Goal: Book appointment/travel/reservation

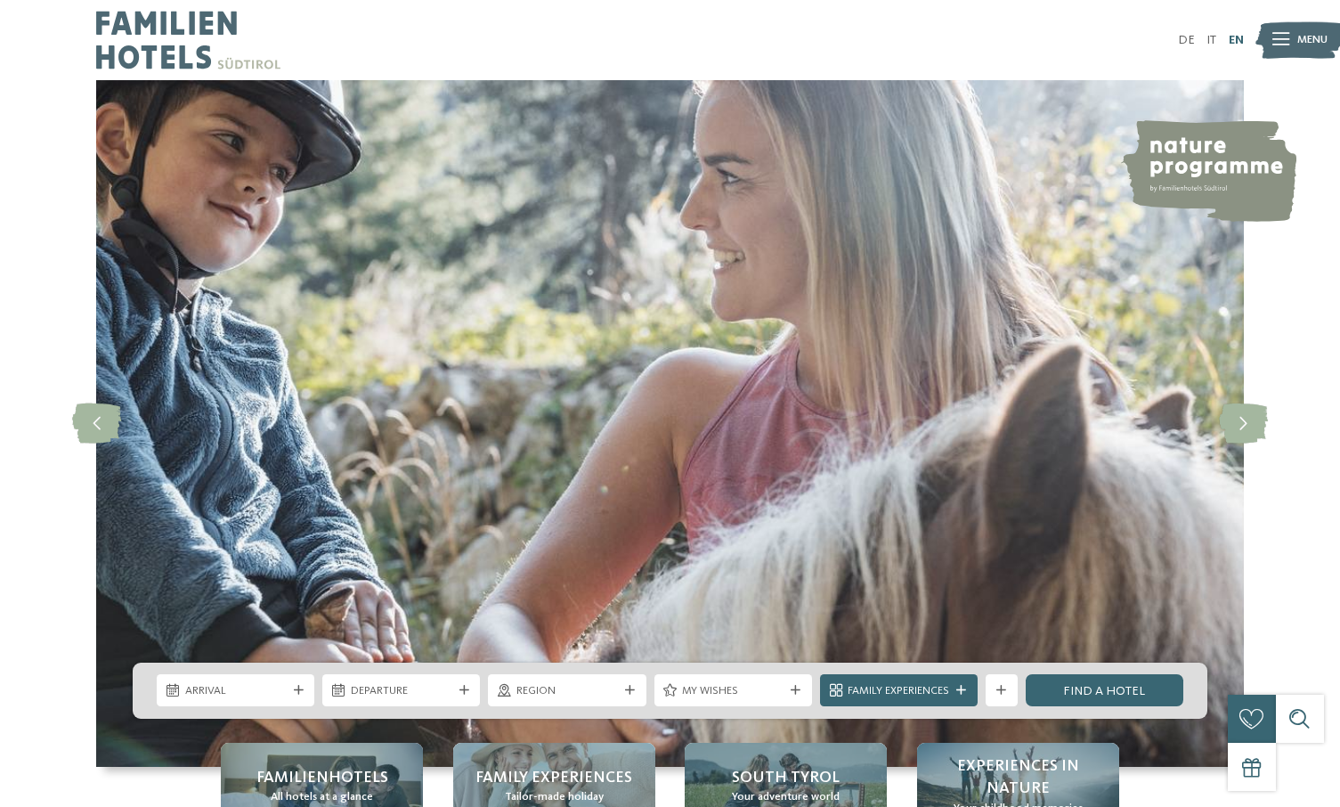
click at [1240, 42] on link "EN" at bounding box center [1236, 40] width 15 height 12
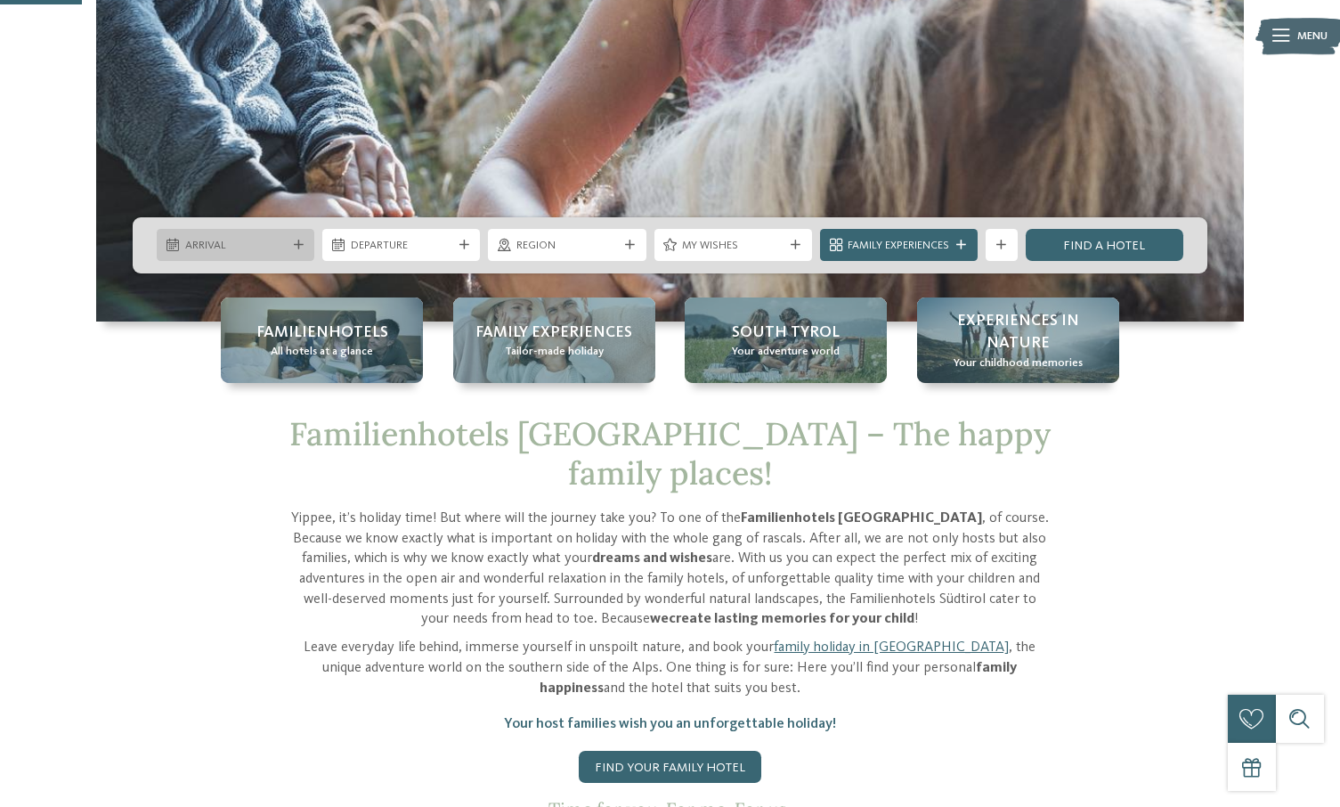
click at [226, 240] on span "Arrival" at bounding box center [236, 246] width 102 height 16
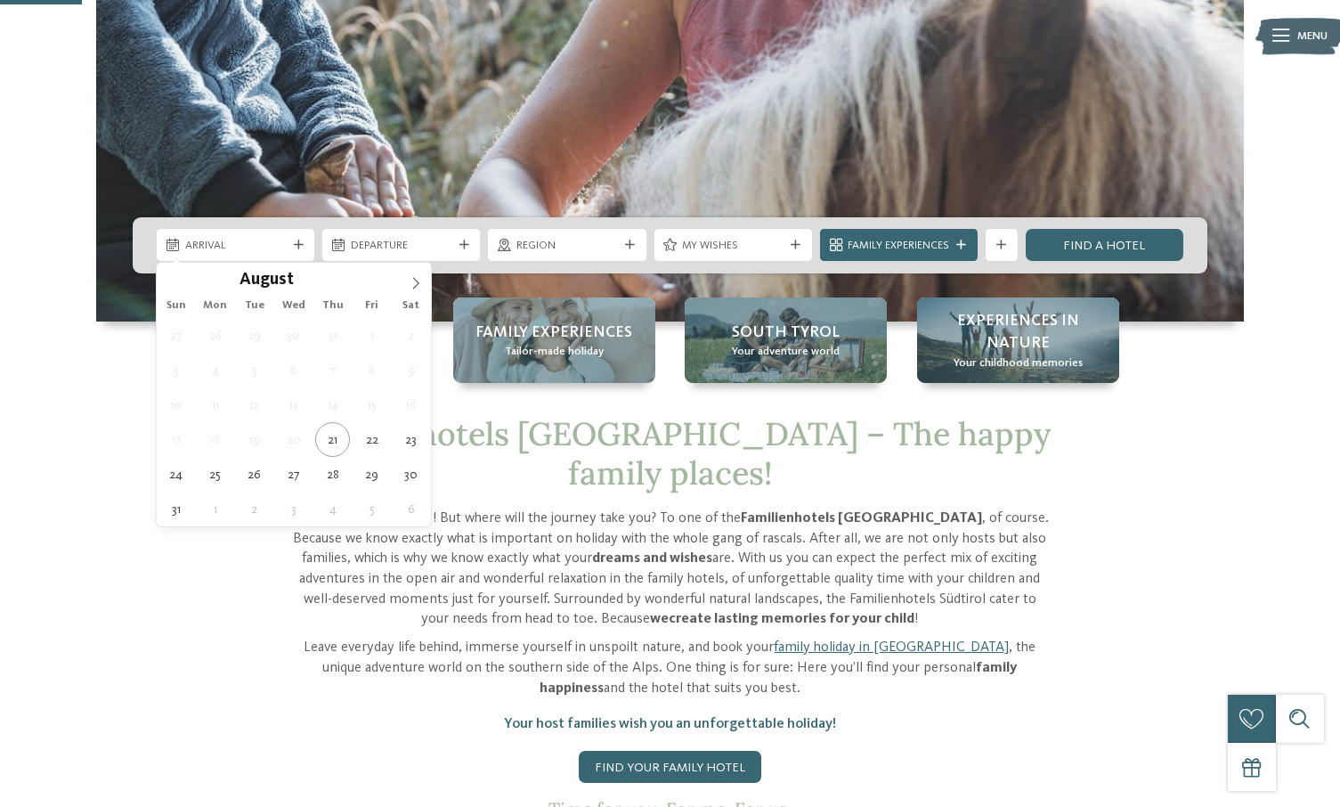
click at [475, 262] on div "Arrival Departure" at bounding box center [670, 245] width 1075 height 56
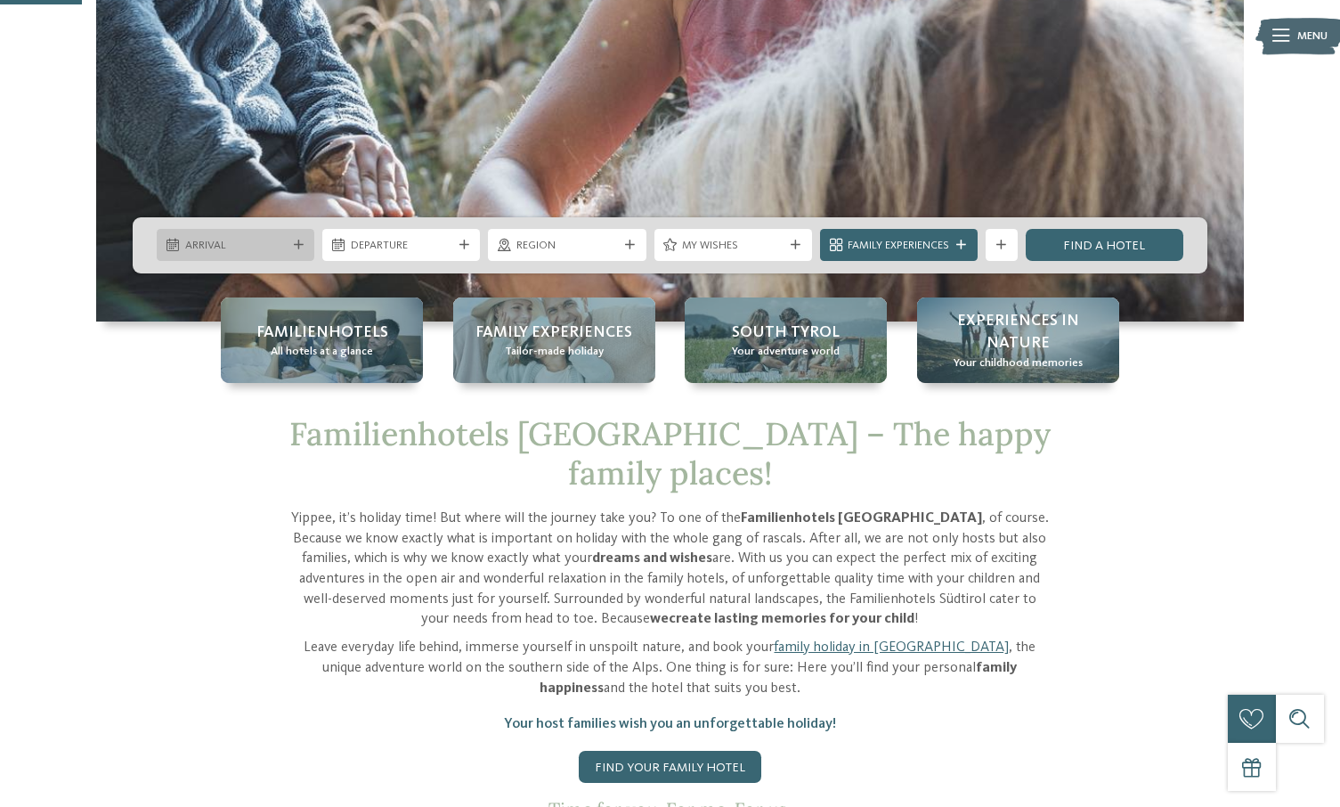
click at [300, 231] on div "Arrival" at bounding box center [236, 245] width 158 height 32
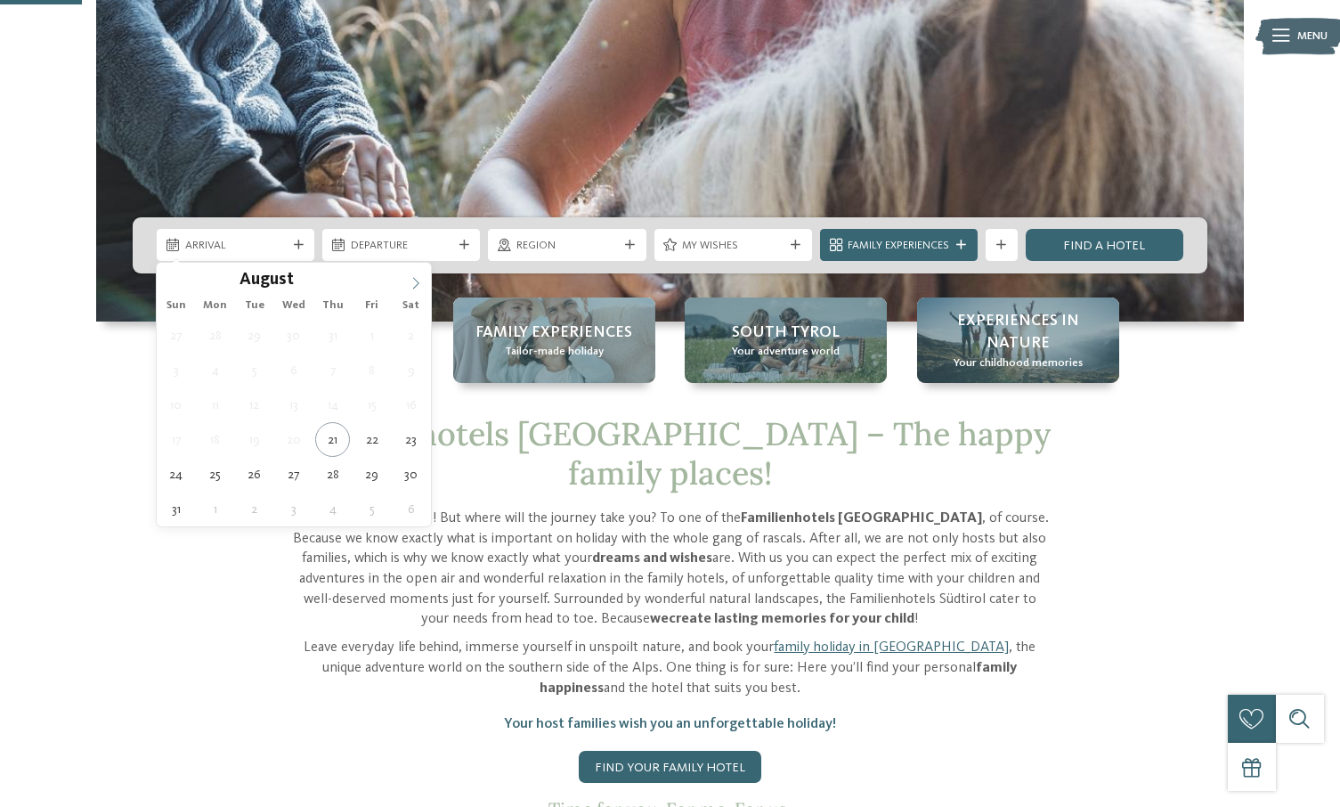
click at [413, 273] on span at bounding box center [416, 278] width 30 height 30
click at [413, 274] on span at bounding box center [416, 278] width 30 height 30
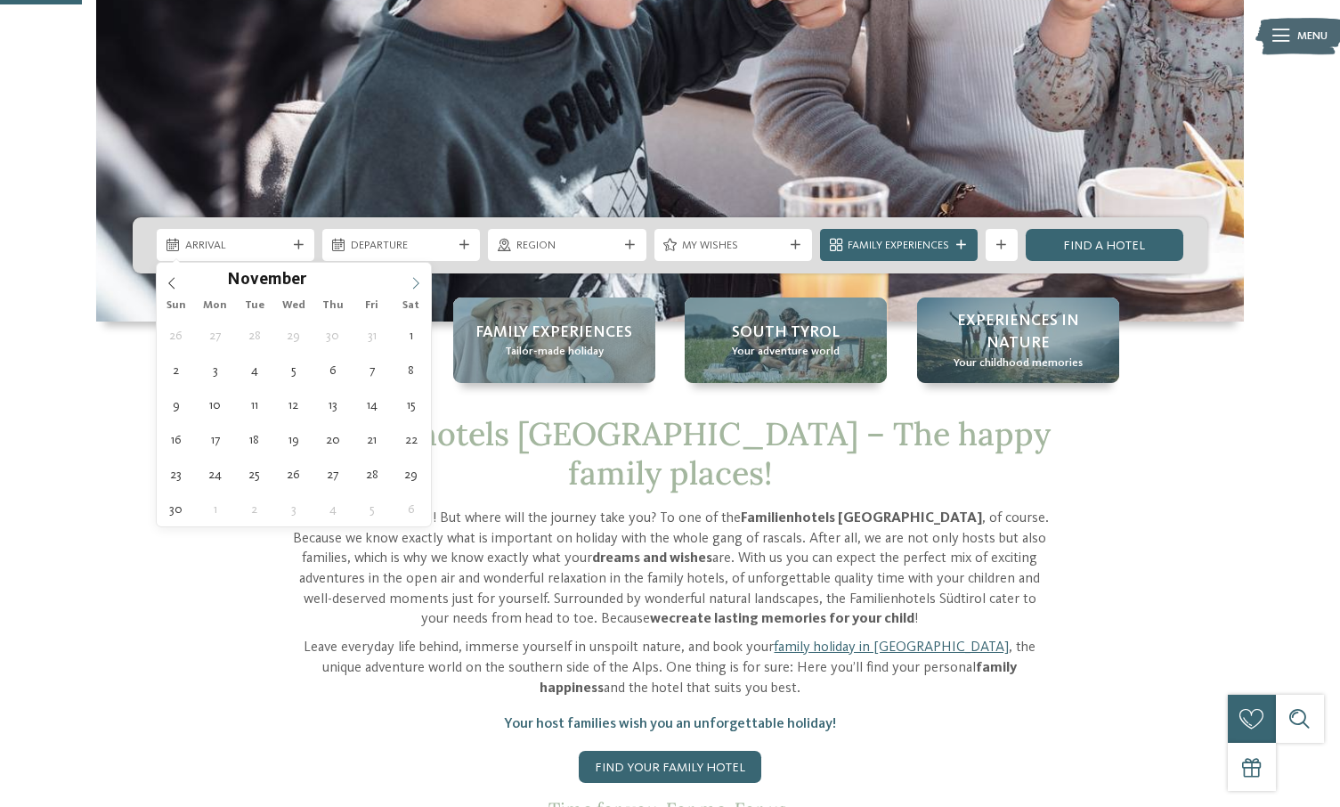
click at [413, 275] on span at bounding box center [416, 278] width 30 height 30
click at [414, 277] on span at bounding box center [416, 278] width 30 height 30
type input "****"
click at [414, 277] on icon at bounding box center [416, 283] width 12 height 12
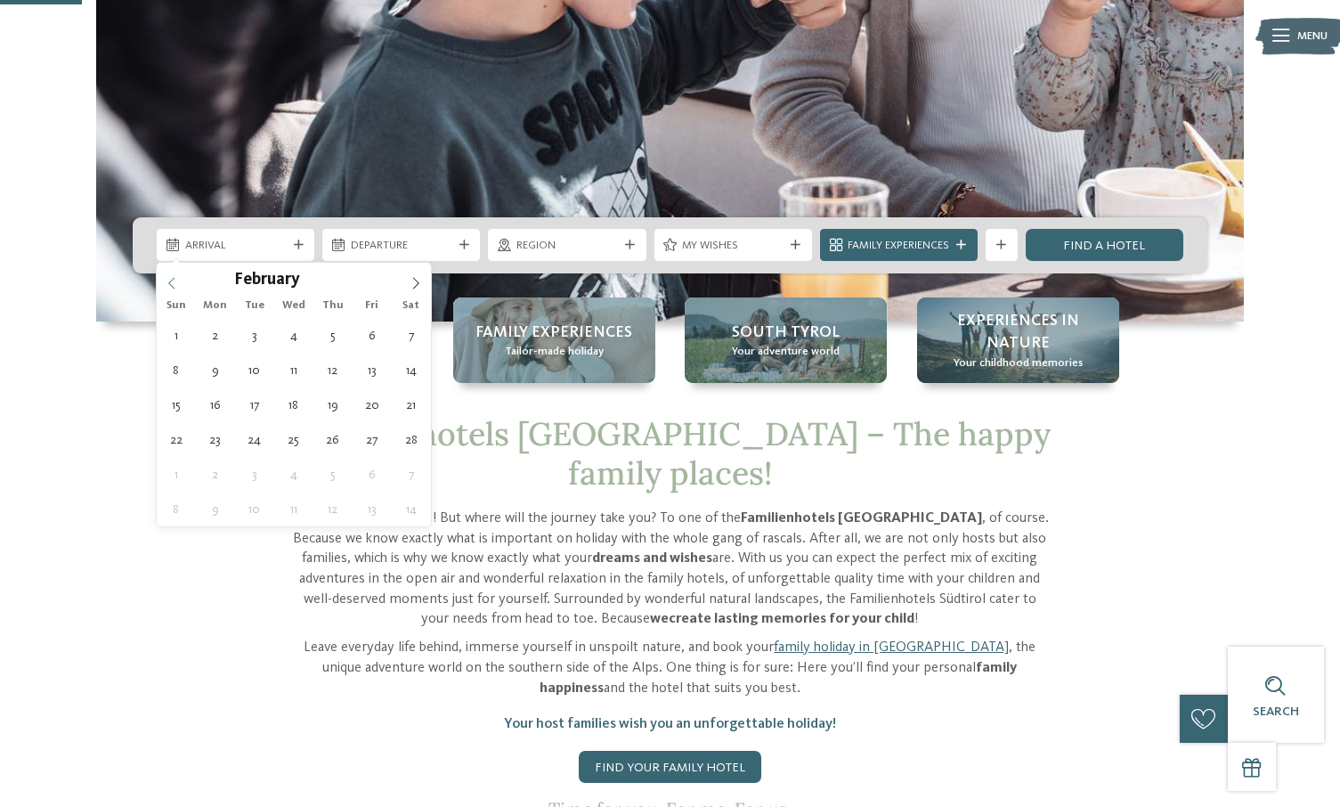
click at [167, 277] on icon at bounding box center [172, 283] width 12 height 12
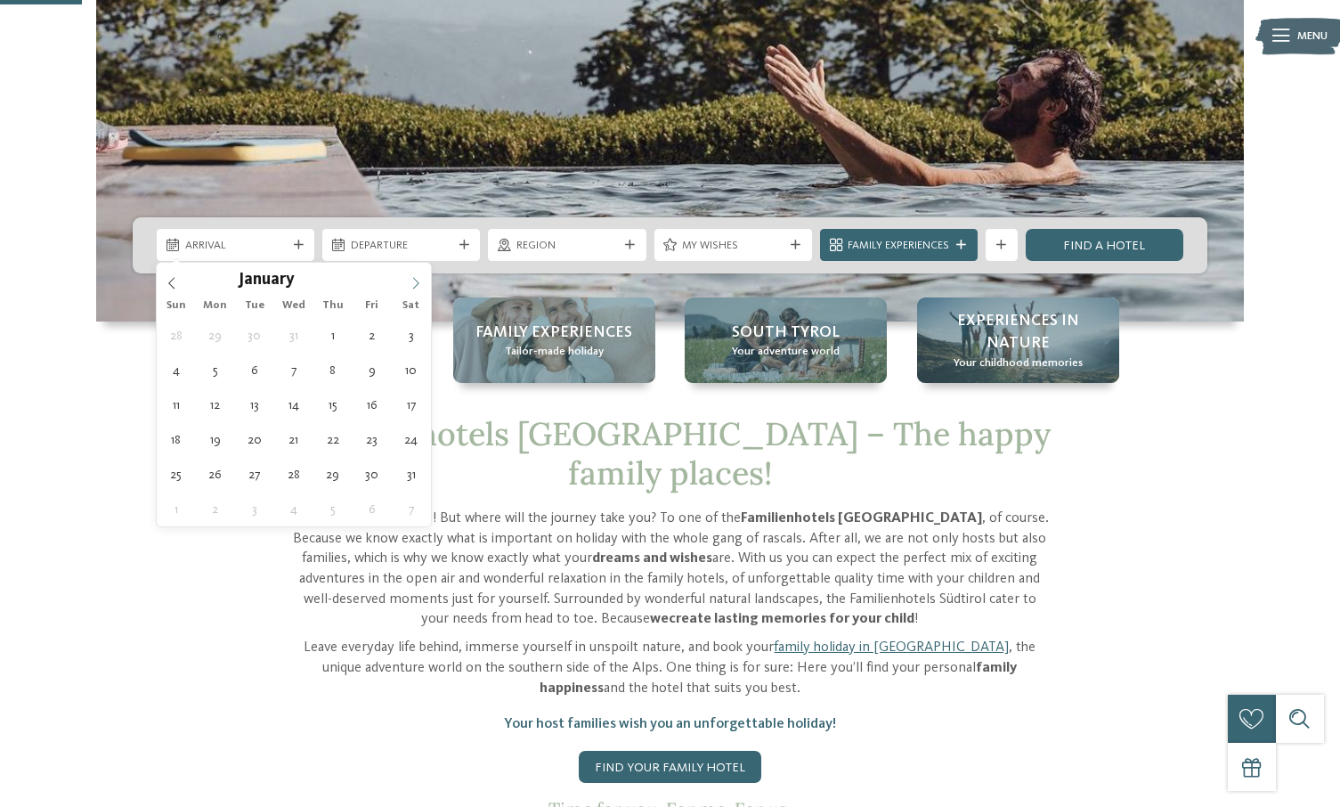
click at [423, 285] on span at bounding box center [416, 278] width 30 height 30
click at [173, 285] on icon at bounding box center [172, 283] width 12 height 12
type div "31.01.2026"
type input "****"
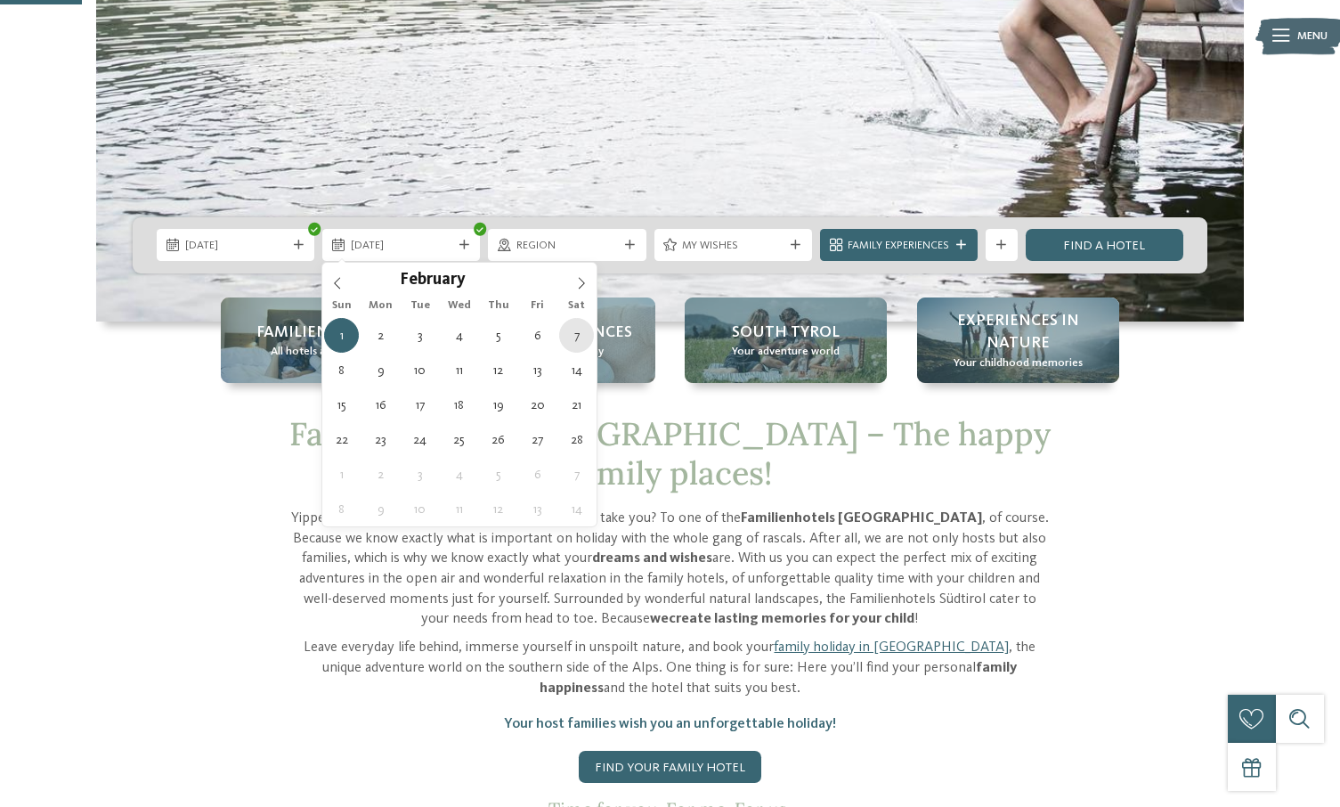
type div "07.02.2026"
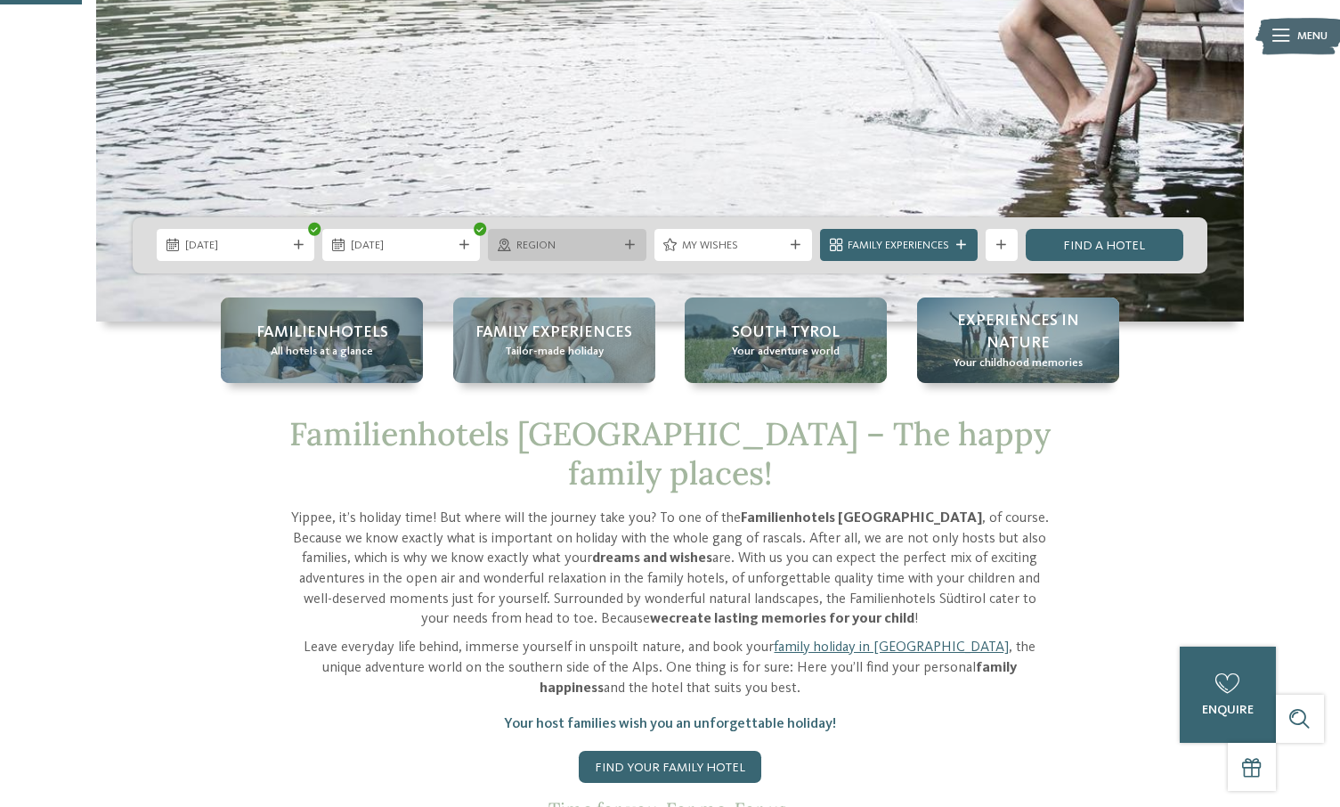
click at [590, 251] on span "Region" at bounding box center [568, 246] width 102 height 16
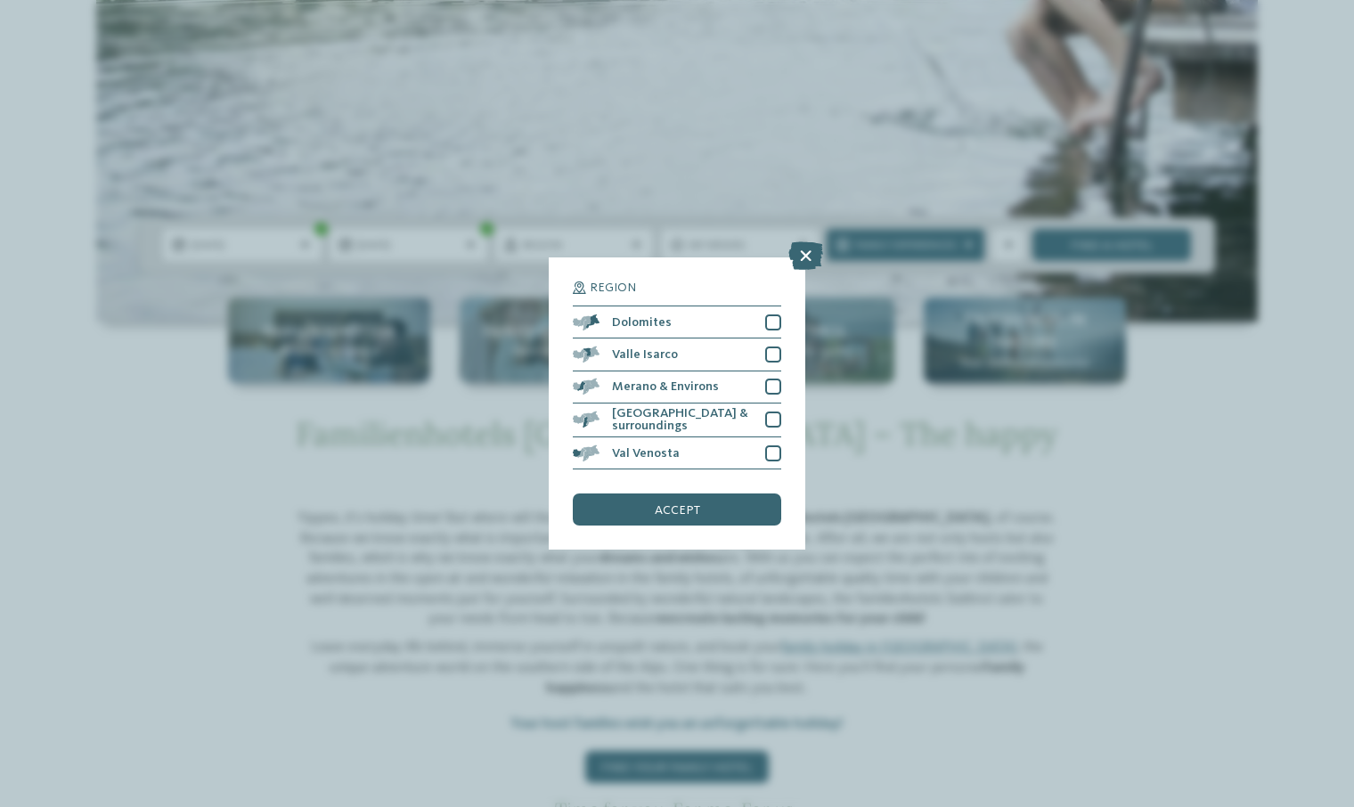
click at [795, 320] on div "Region Dolomites Valle Isarco" at bounding box center [677, 403] width 257 height 293
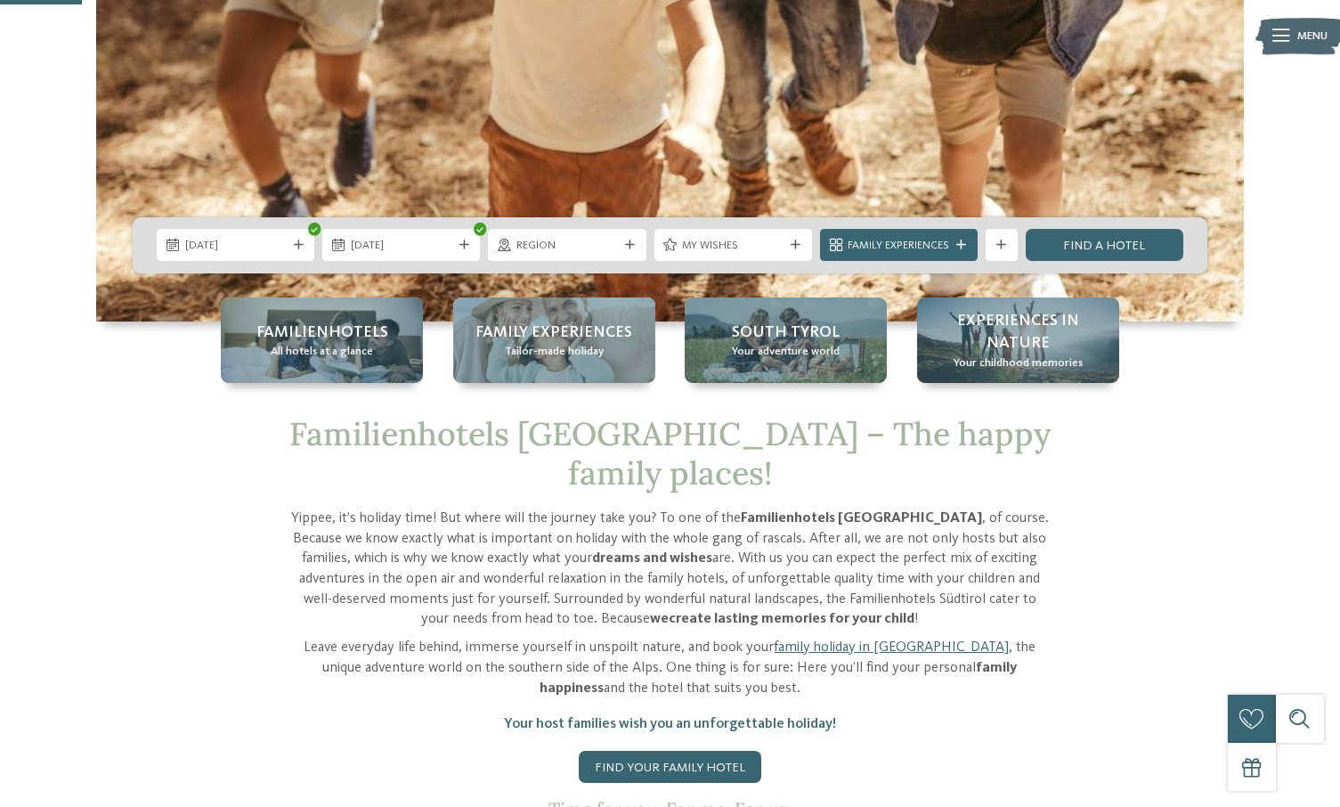
click at [953, 246] on div "Family Experiences" at bounding box center [899, 245] width 110 height 17
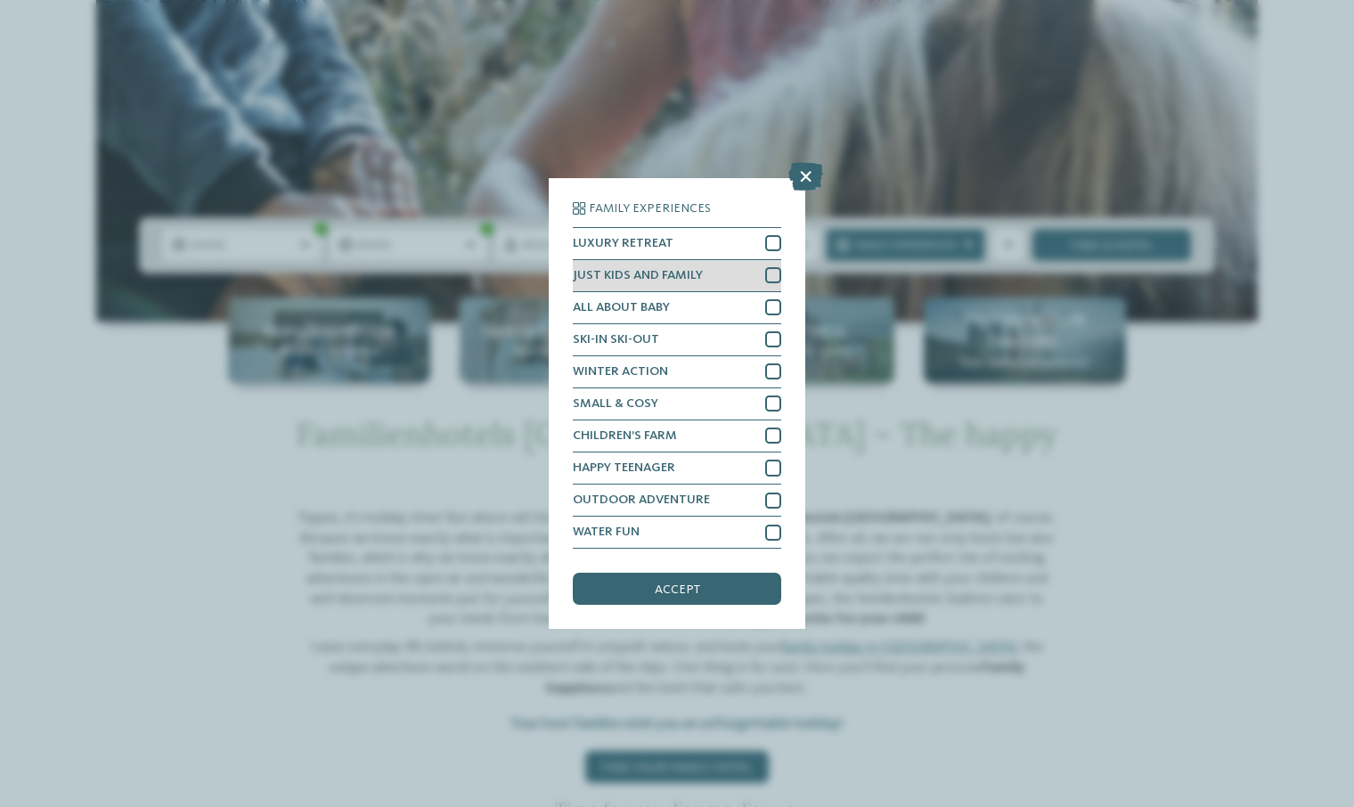
click at [780, 263] on div "JUST KIDS AND FAMILY" at bounding box center [677, 276] width 208 height 32
click at [768, 339] on div at bounding box center [773, 339] width 16 height 16
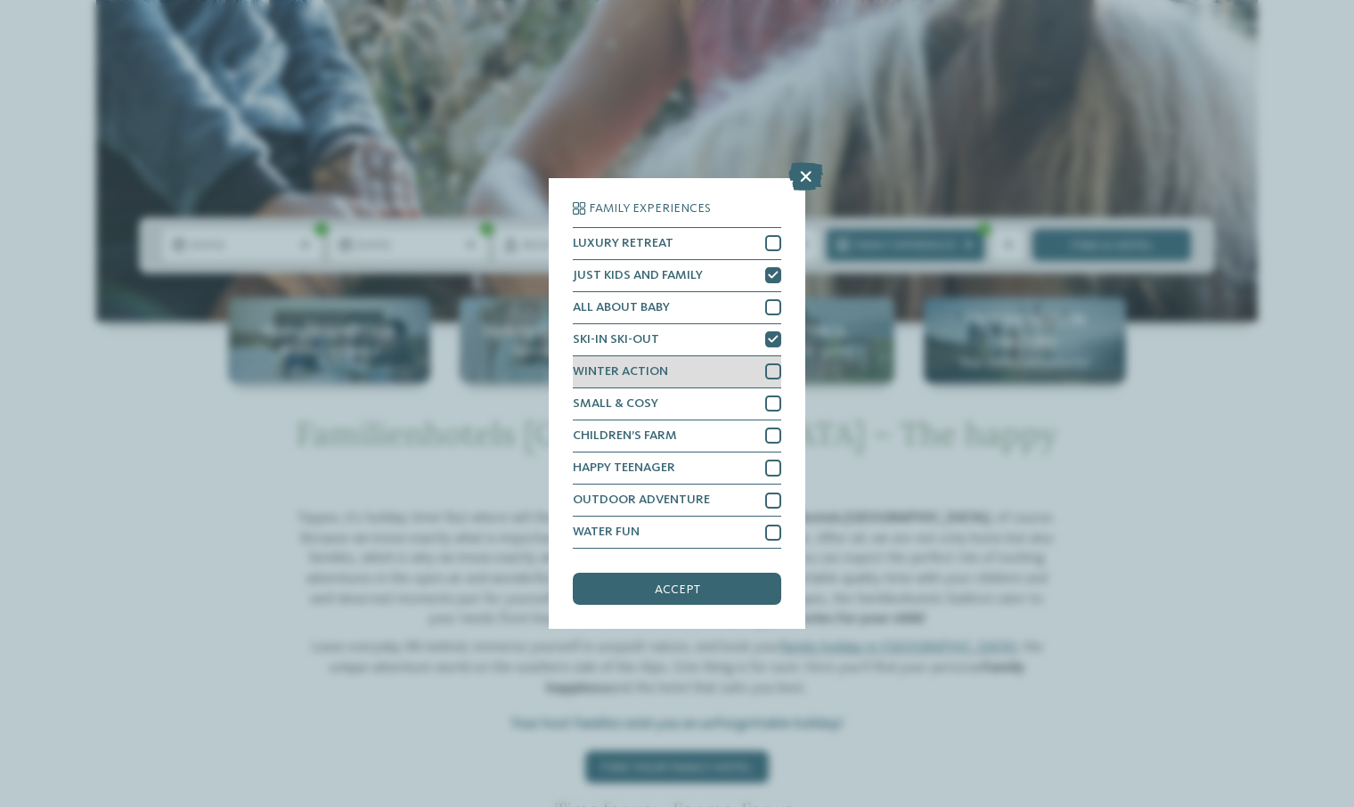
click at [773, 369] on div at bounding box center [773, 371] width 16 height 16
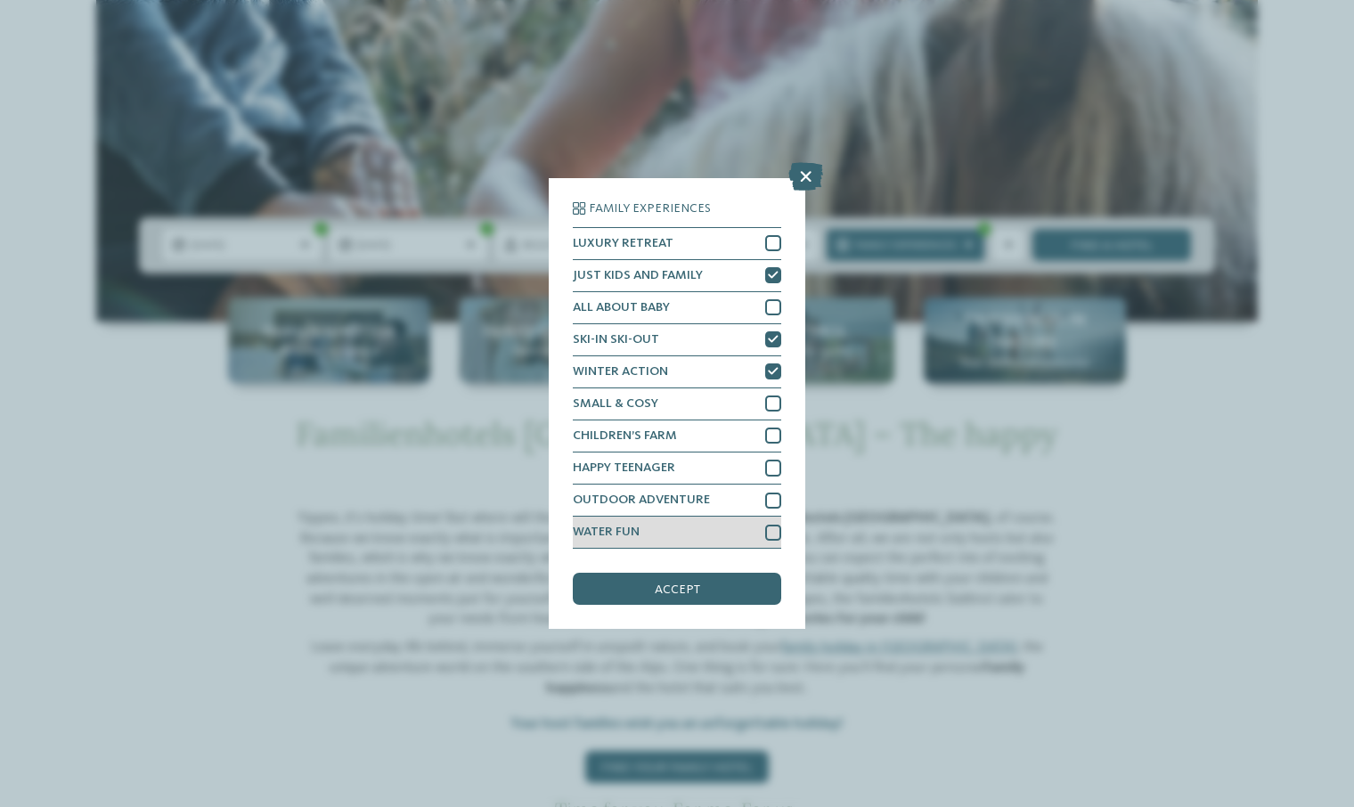
click at [772, 527] on div at bounding box center [773, 533] width 16 height 16
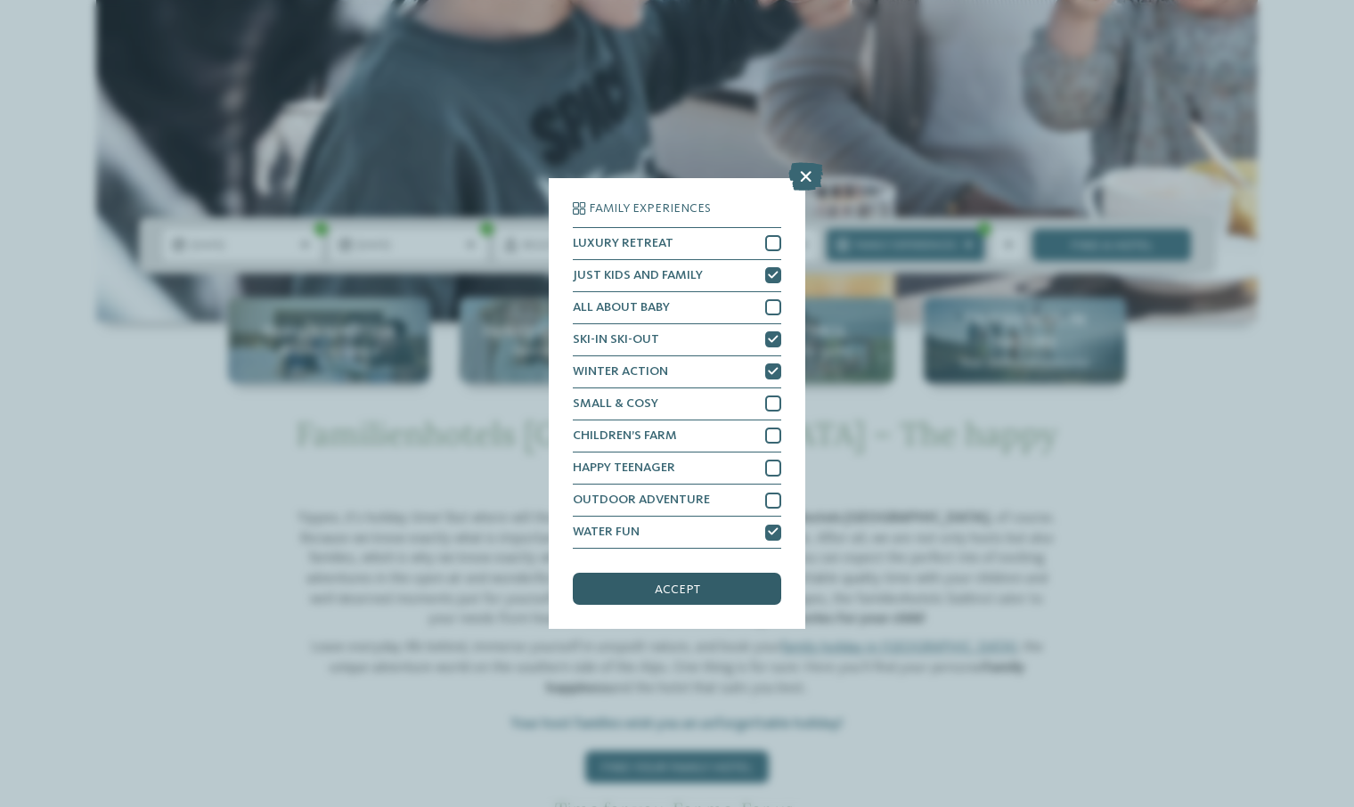
click at [741, 588] on div "accept" at bounding box center [677, 589] width 208 height 32
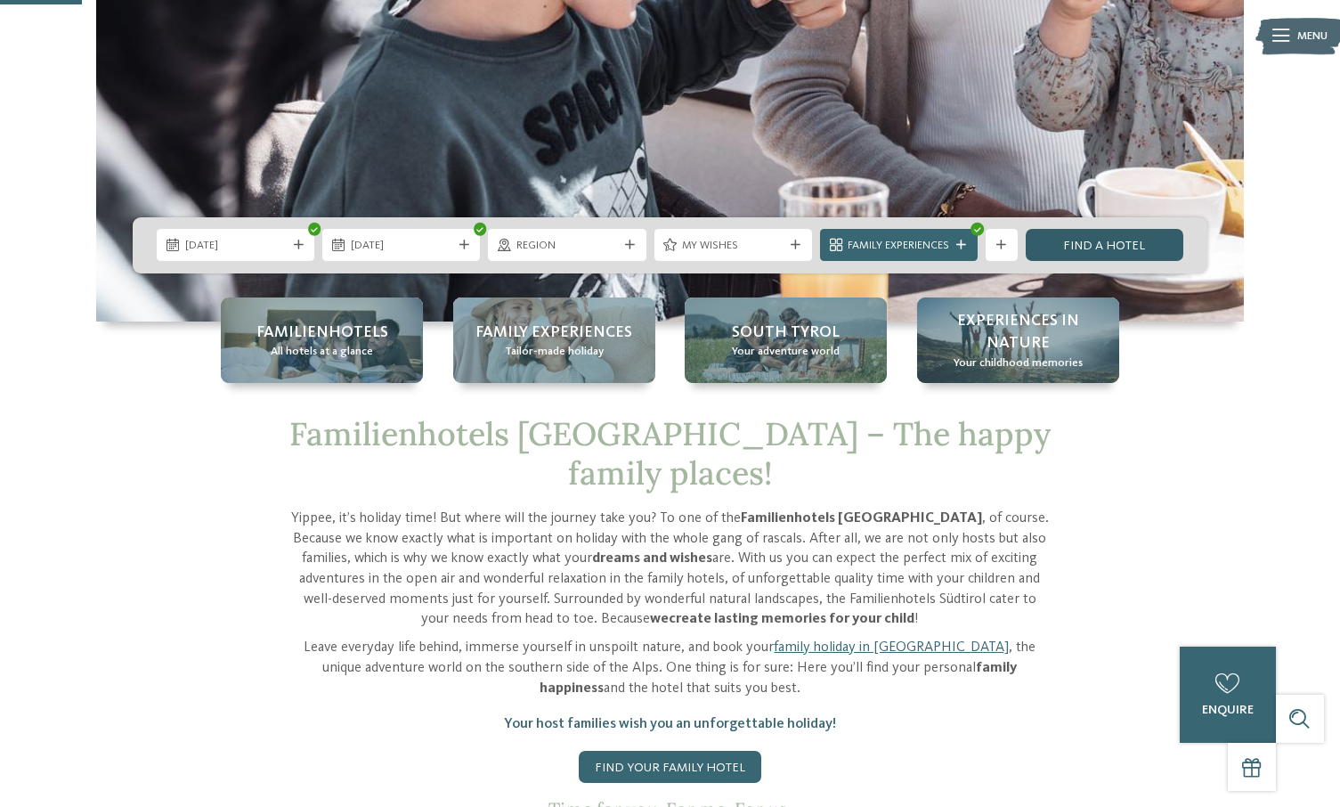
click at [1087, 246] on link "Find a hotel" at bounding box center [1105, 245] width 158 height 32
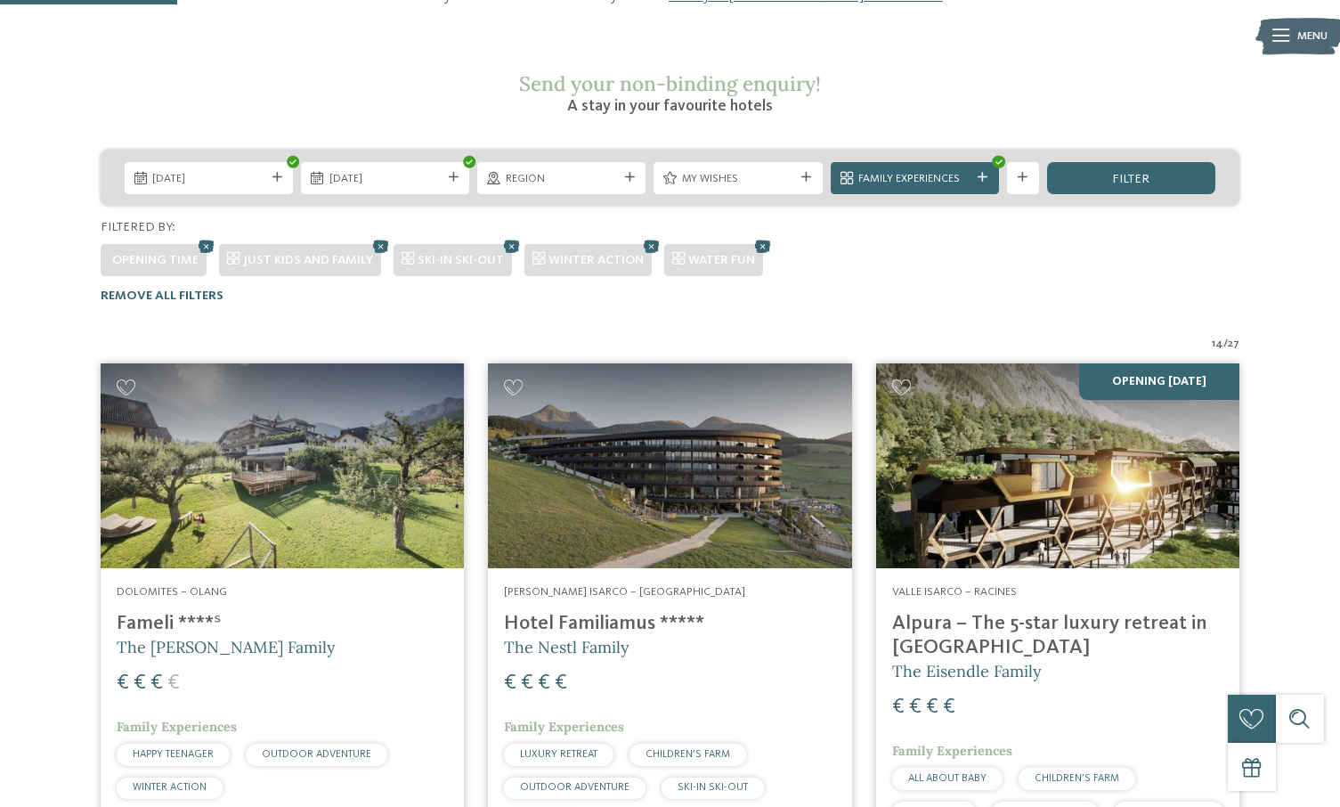
scroll to position [121, 0]
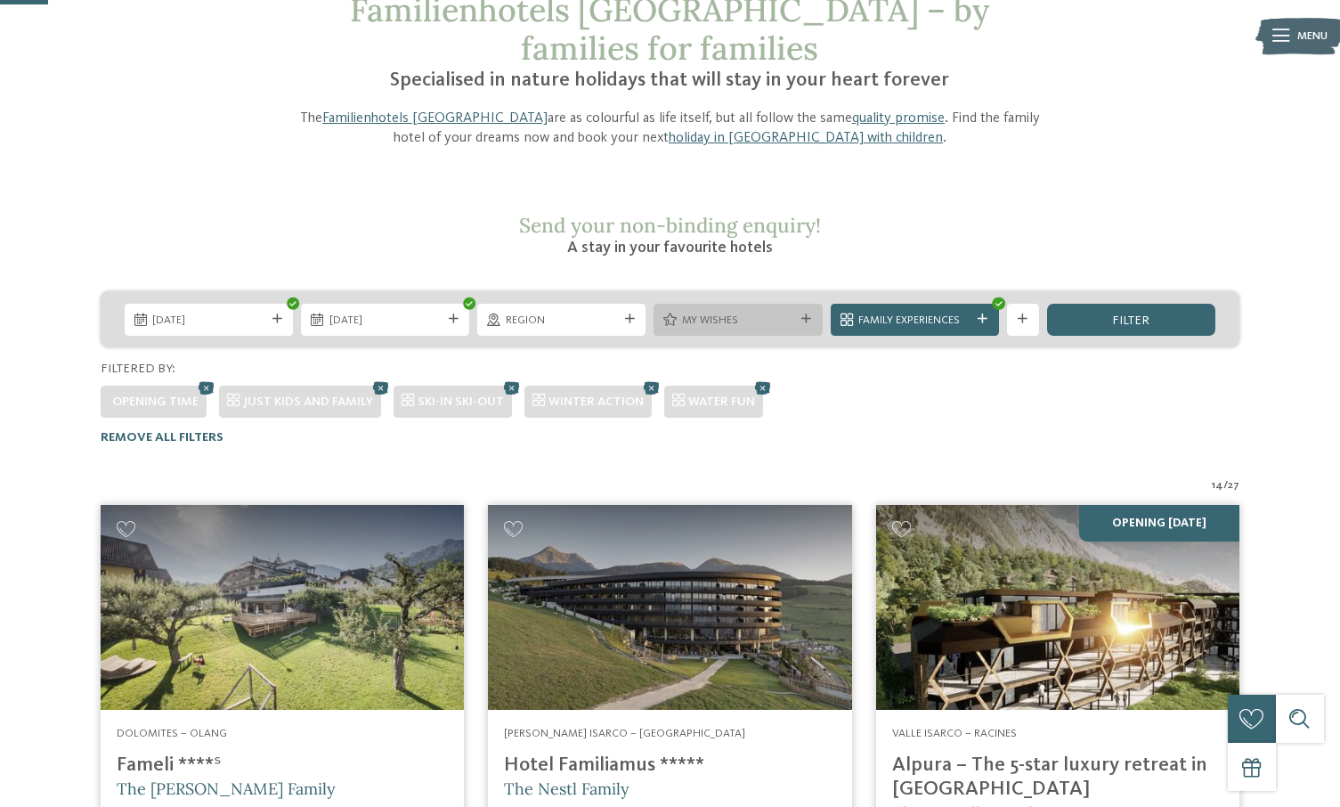
click at [795, 311] on div "My wishes" at bounding box center [738, 319] width 120 height 17
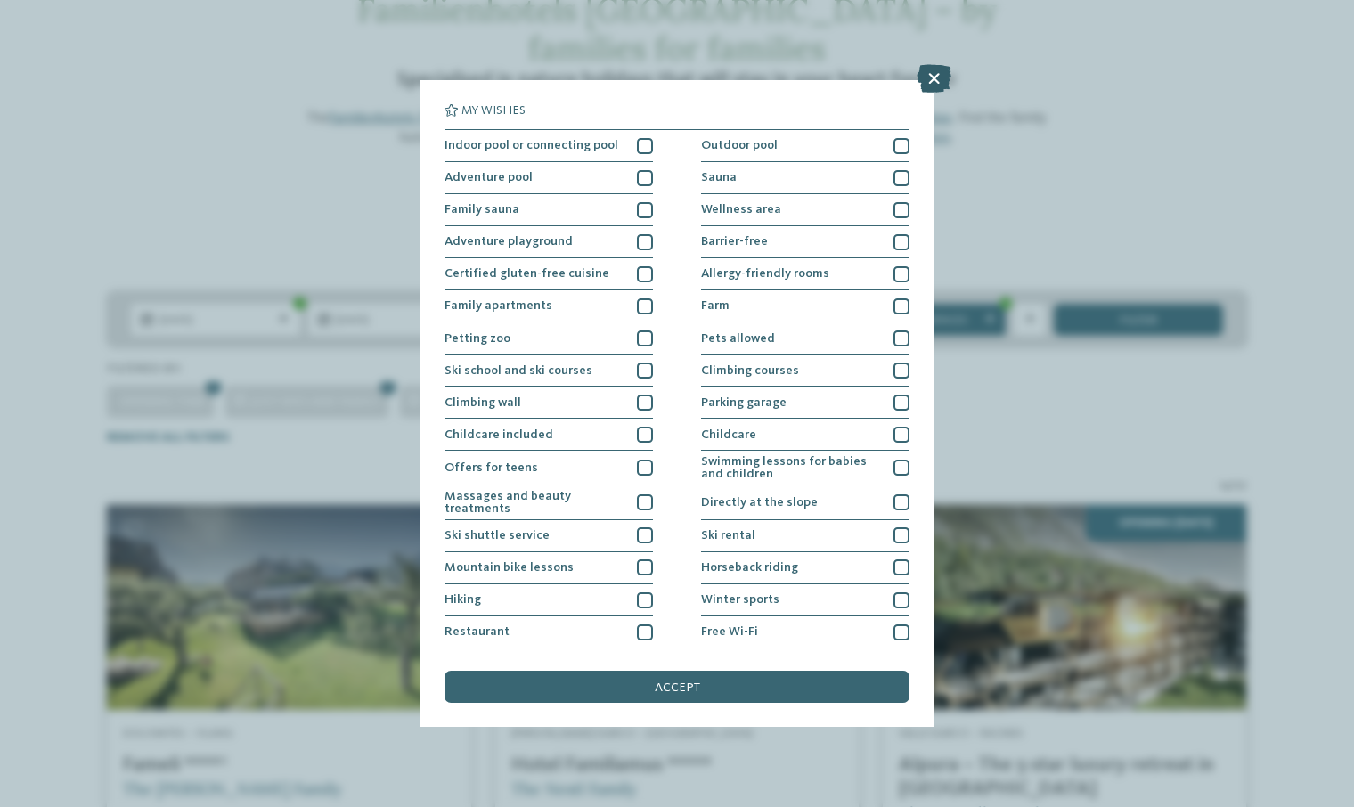
click at [928, 71] on icon at bounding box center [933, 78] width 35 height 29
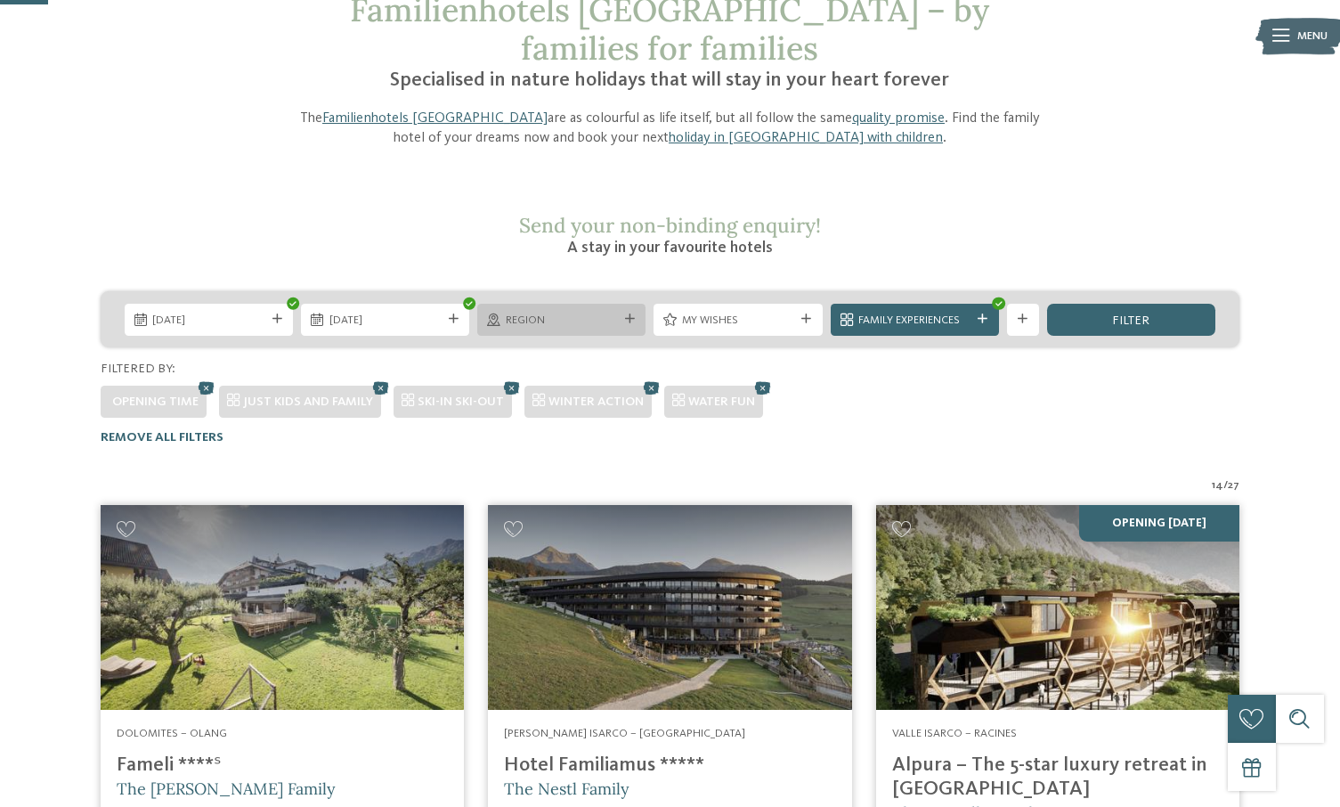
click at [621, 311] on div "Region" at bounding box center [561, 319] width 120 height 17
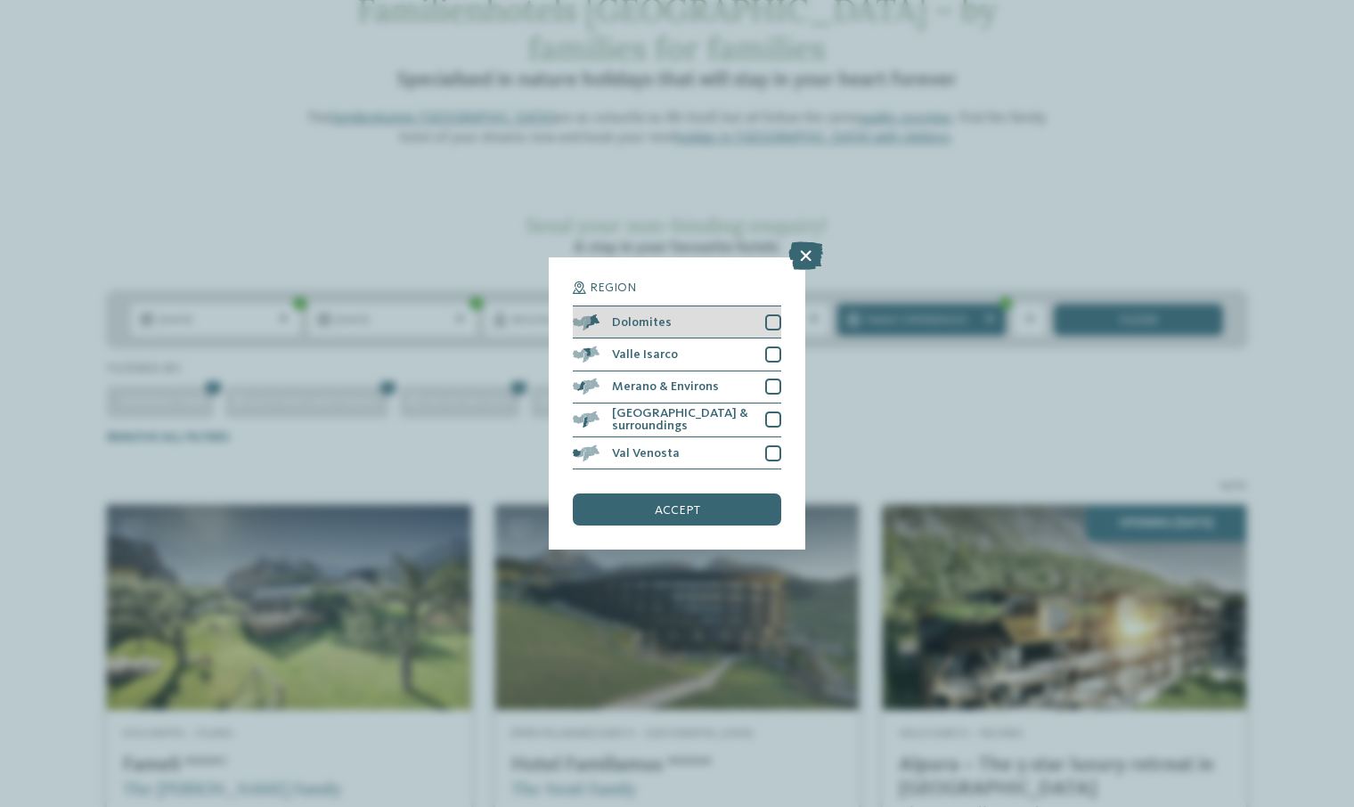
click at [770, 316] on div at bounding box center [773, 322] width 16 height 16
click at [745, 514] on div "accept" at bounding box center [677, 509] width 208 height 32
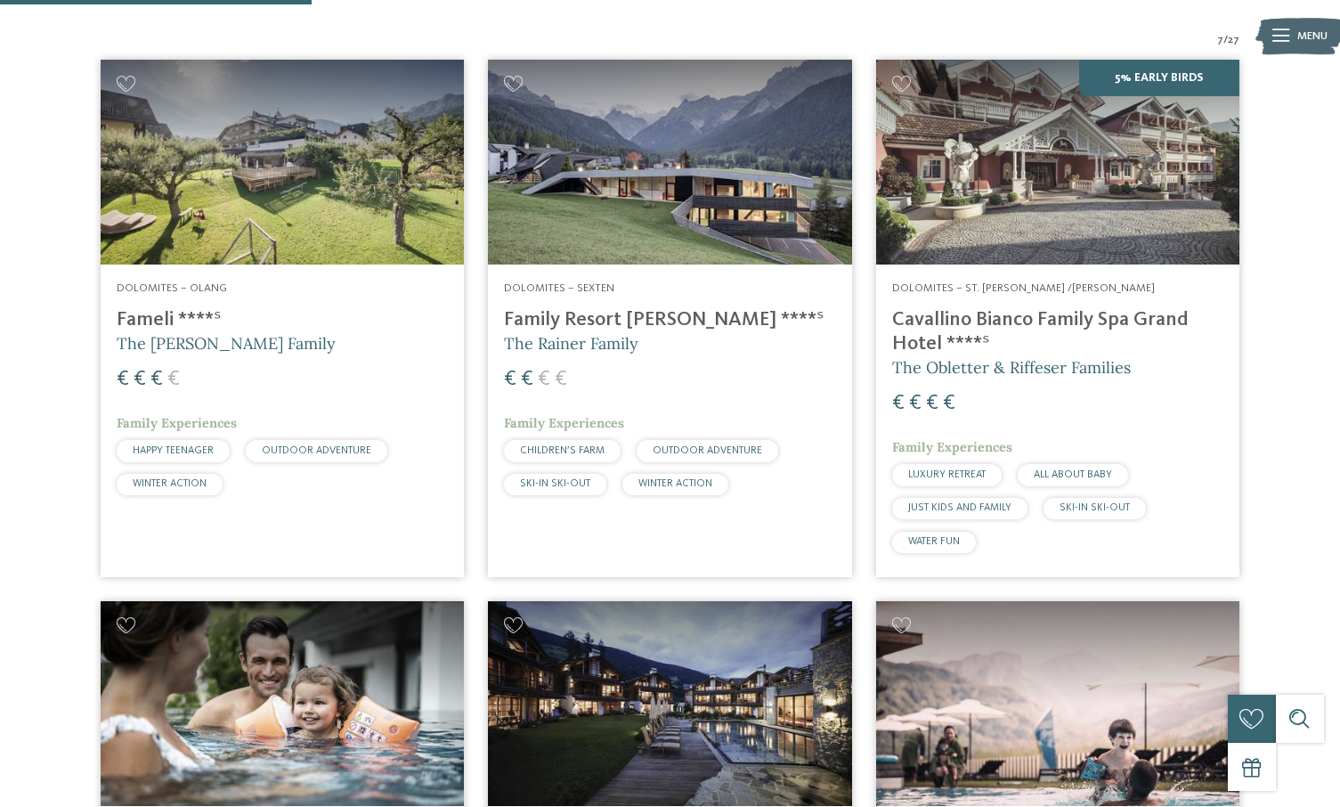
scroll to position [299, 0]
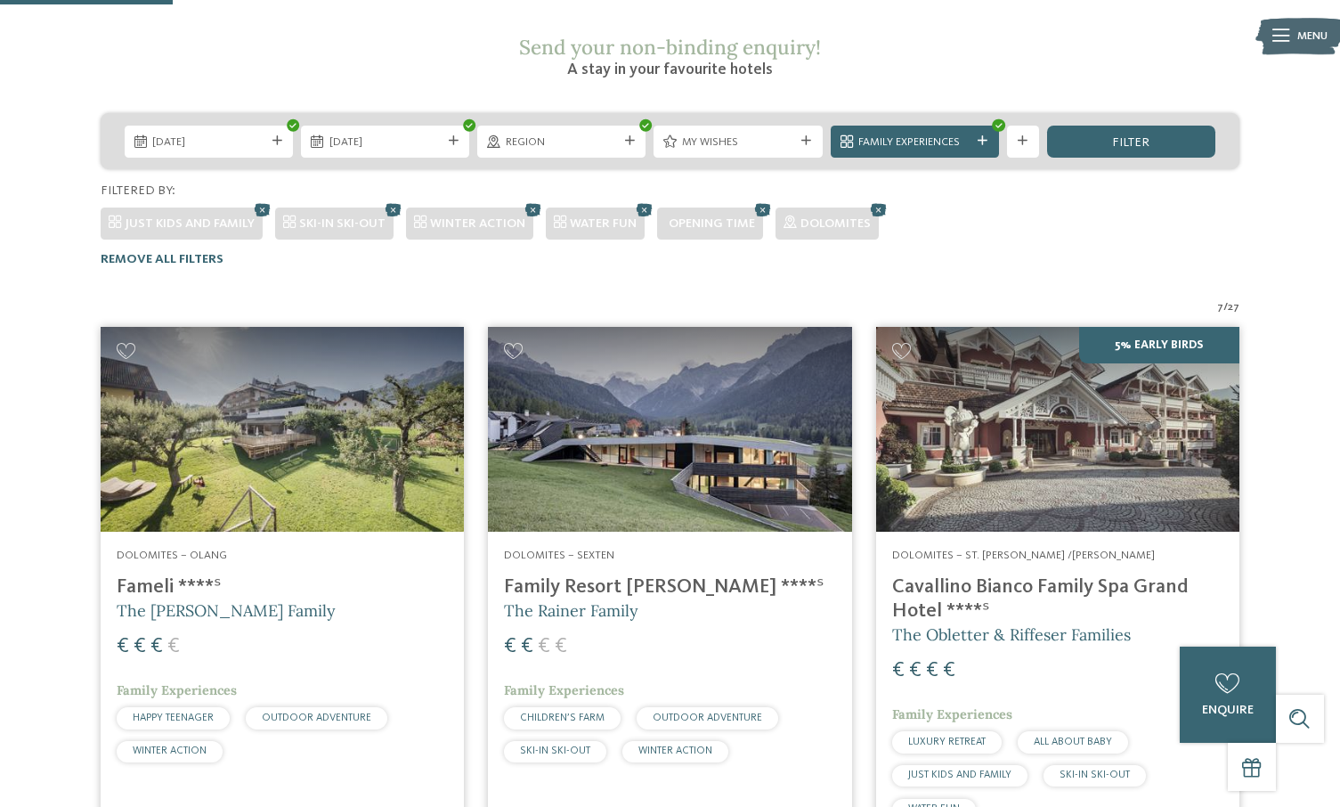
click at [729, 406] on img at bounding box center [669, 429] width 363 height 205
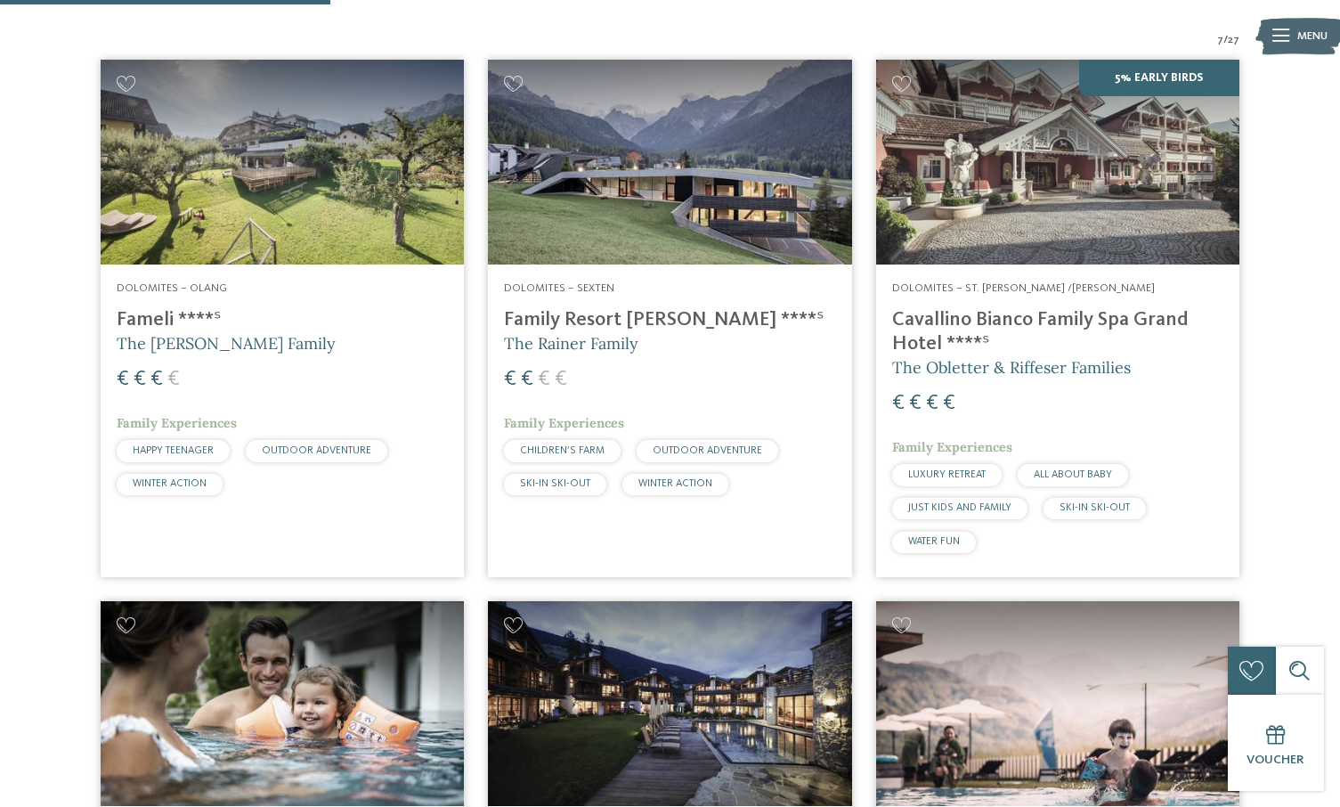
scroll to position [656, 0]
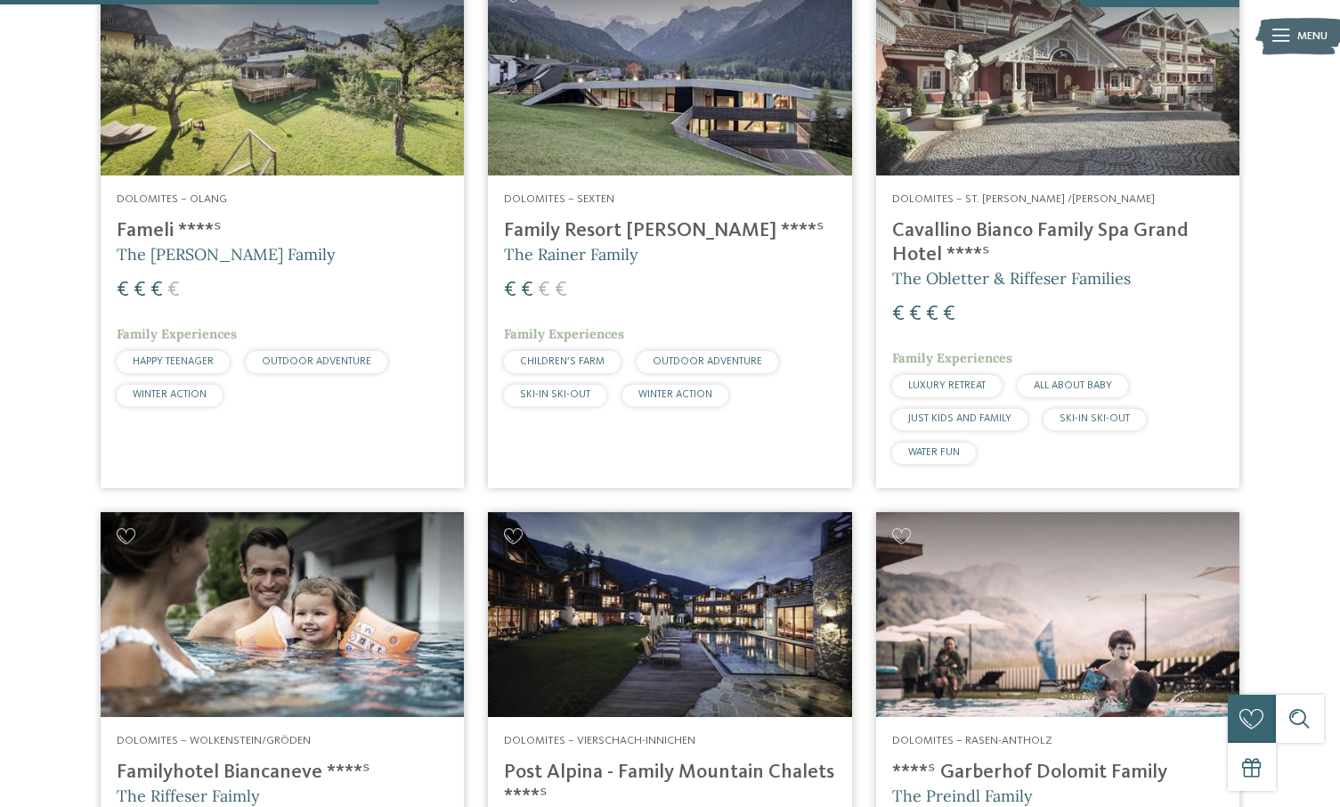
click at [643, 63] on img at bounding box center [669, 73] width 363 height 205
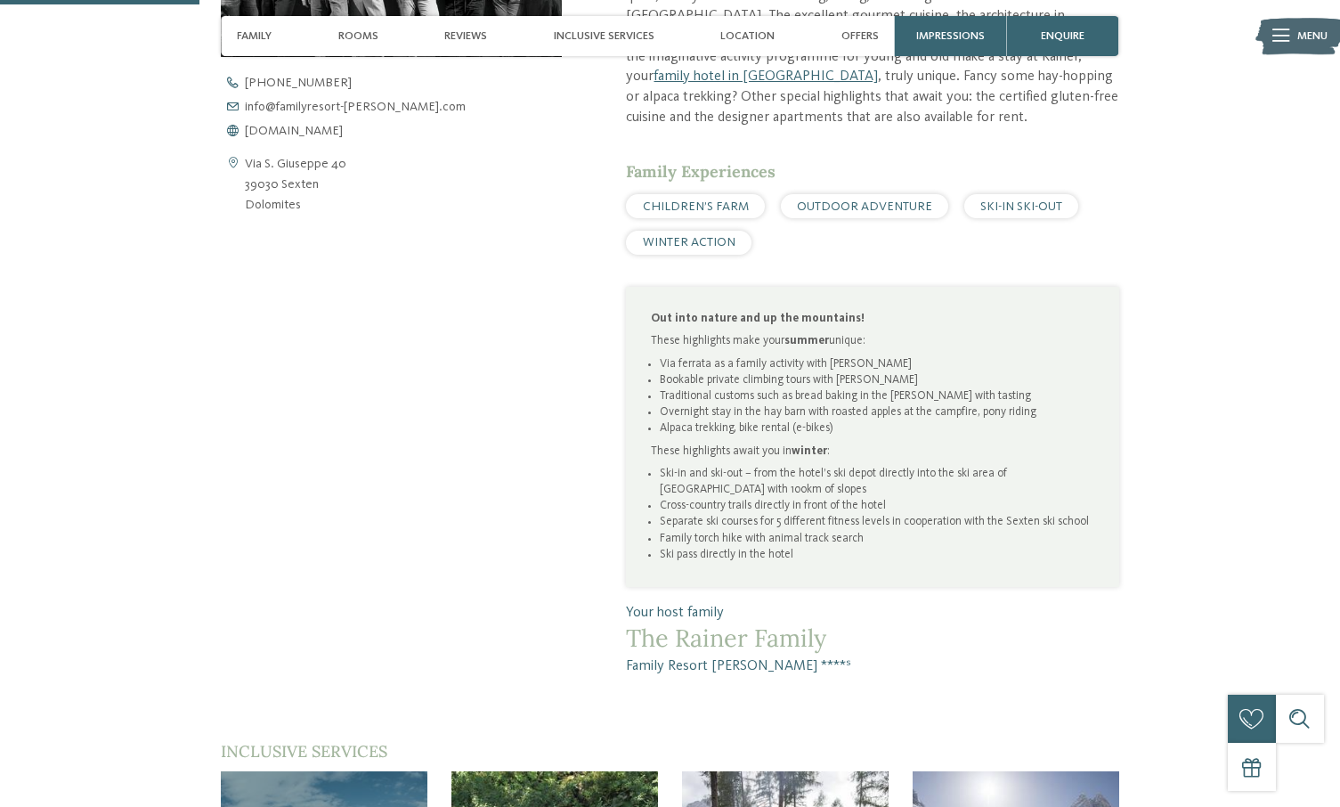
scroll to position [445, 0]
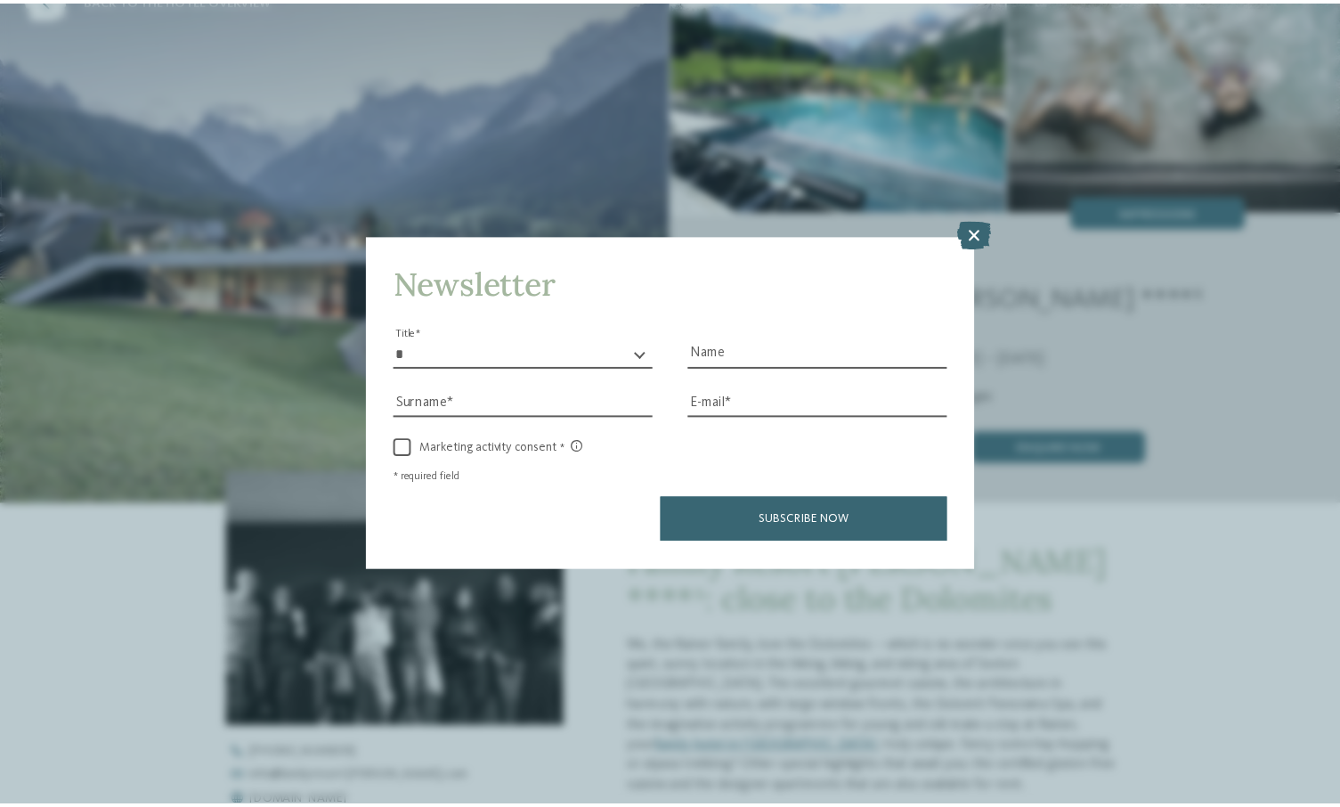
scroll to position [89, 0]
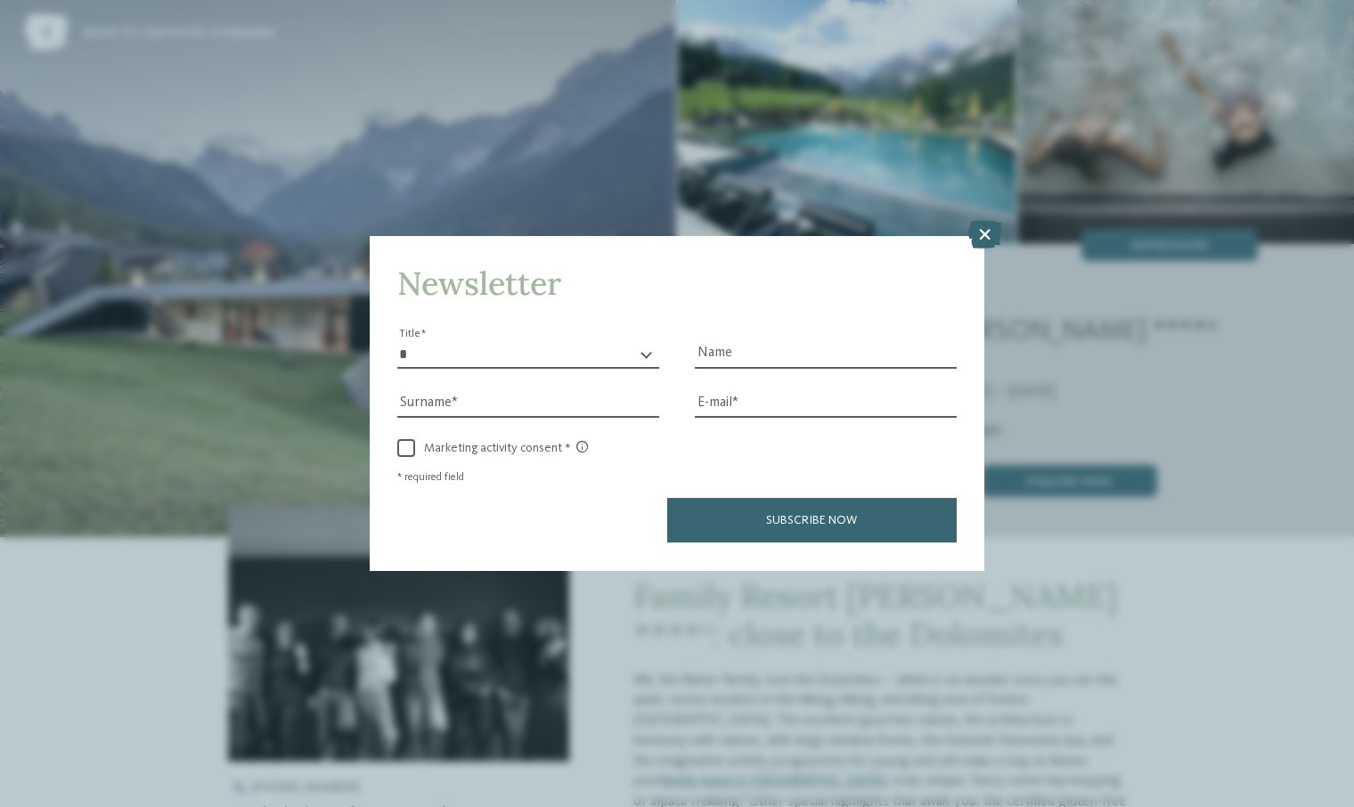
click at [988, 218] on div "Newsletter * ** ** ****** ** Title Name Surname E-mail link link" at bounding box center [677, 403] width 1354 height 807
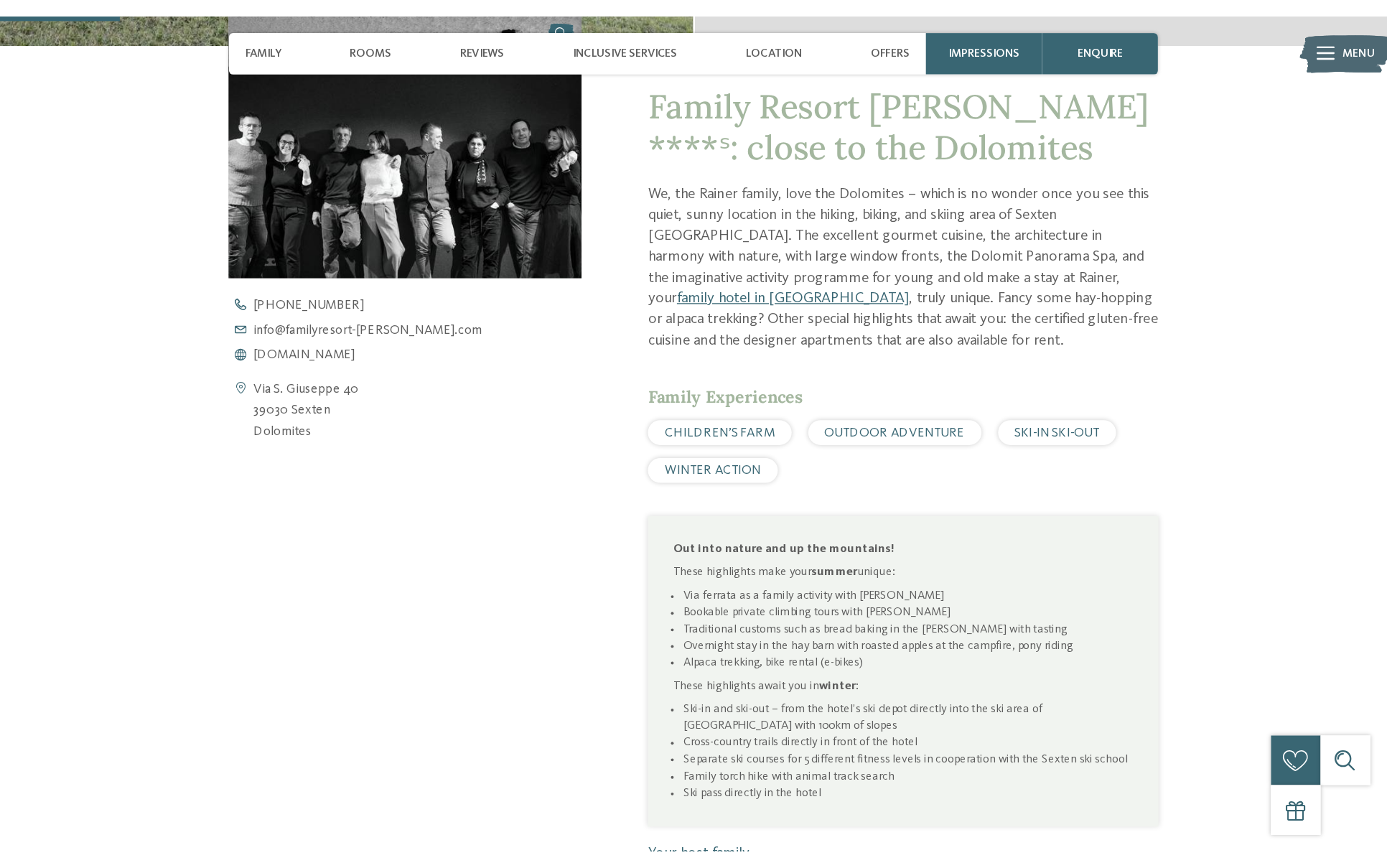
scroll to position [287, 0]
